Goal: Transaction & Acquisition: Purchase product/service

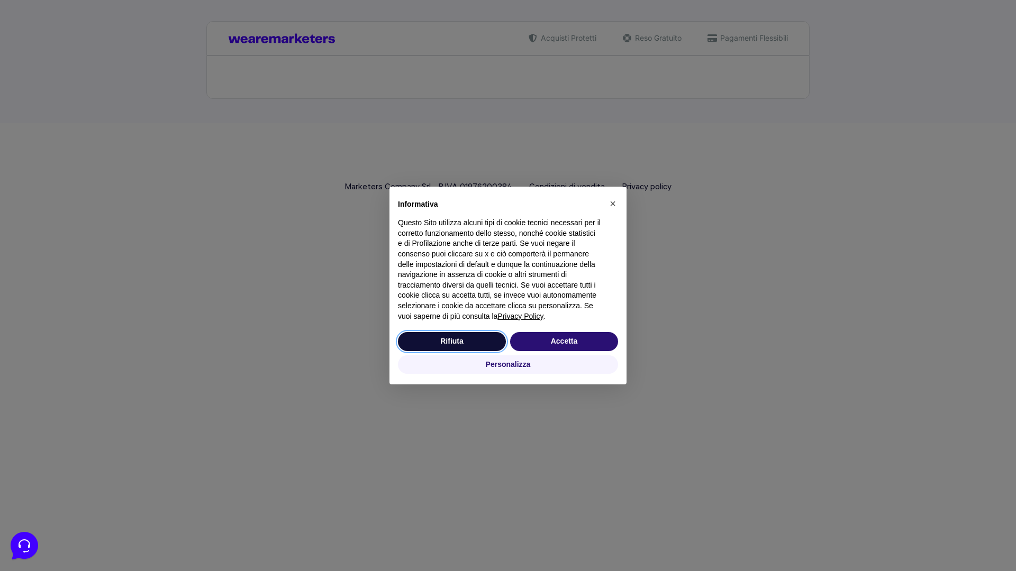
click at [452, 341] on button "Rifiuta" at bounding box center [452, 341] width 108 height 19
